Goal: Task Accomplishment & Management: Use online tool/utility

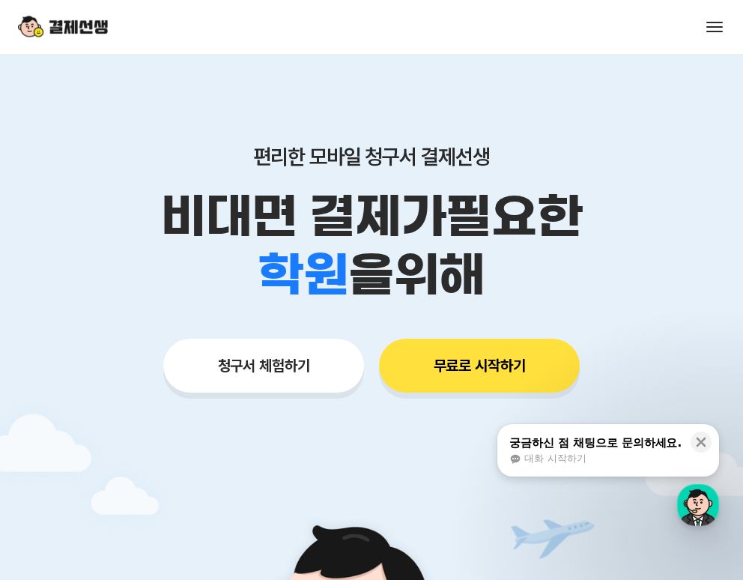
click at [718, 37] on div "서비스 소개 스토리 고객센터 매니저사이트 로그인 시작하기" at bounding box center [371, 27] width 743 height 54
click at [719, 30] on button at bounding box center [714, 26] width 21 height 21
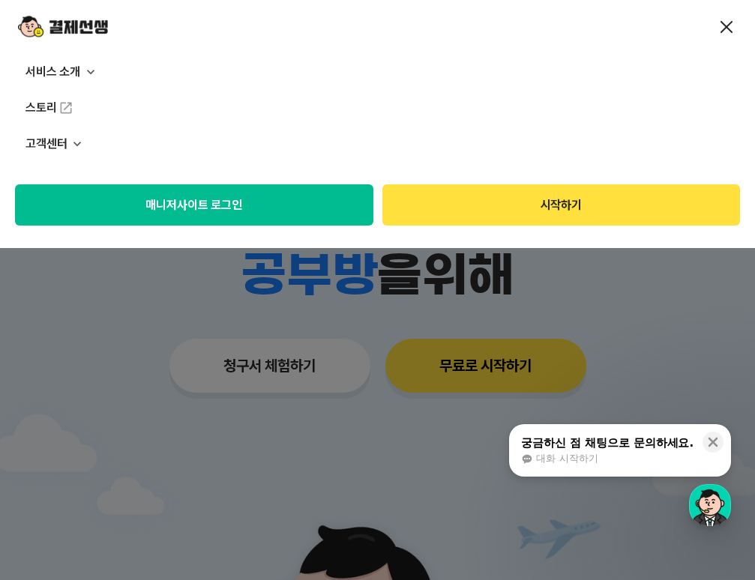
click at [234, 203] on button "매니저사이트 로그인" at bounding box center [194, 204] width 358 height 41
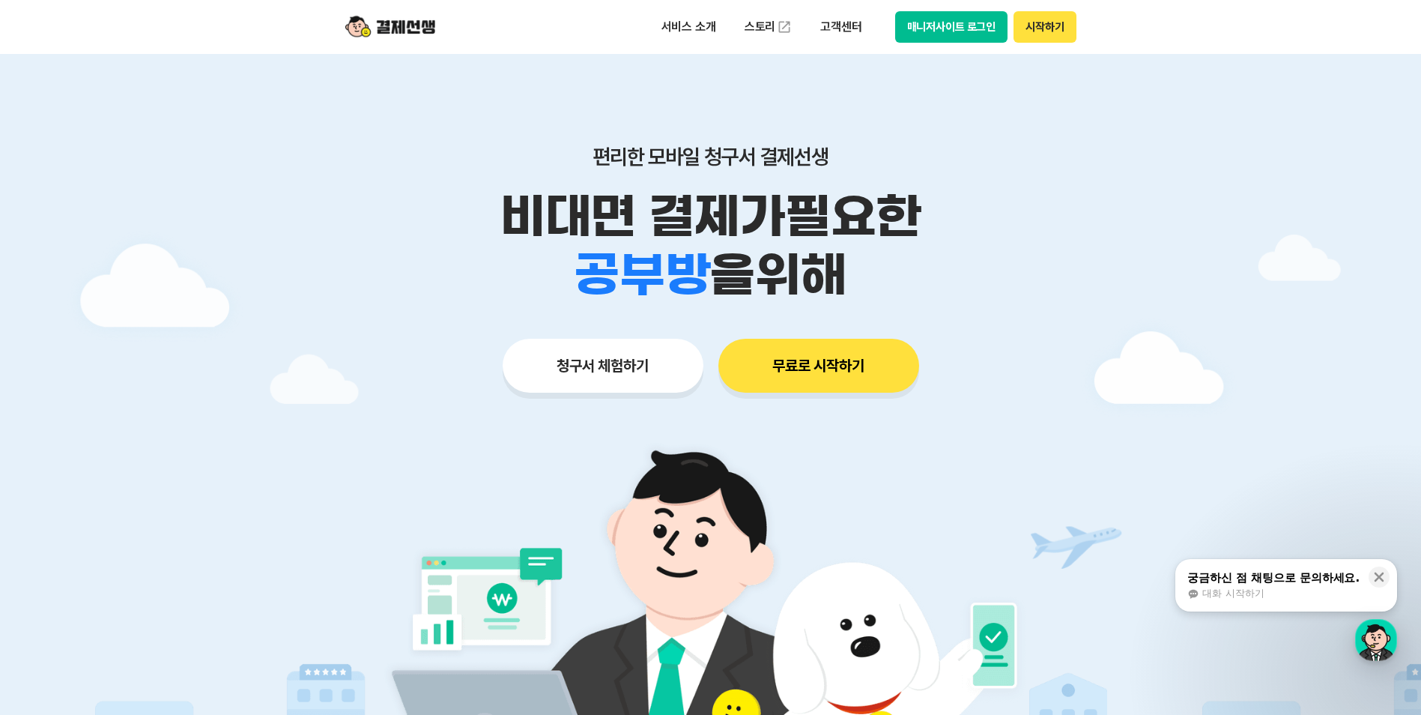
click at [970, 36] on button "매니저사이트 로그인" at bounding box center [951, 26] width 113 height 31
